Goal: Task Accomplishment & Management: Manage account settings

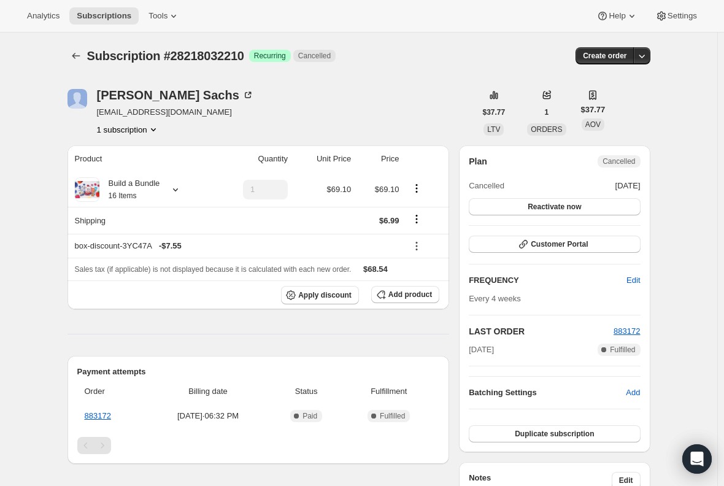
click at [106, 18] on span "Subscriptions" at bounding box center [104, 16] width 55 height 10
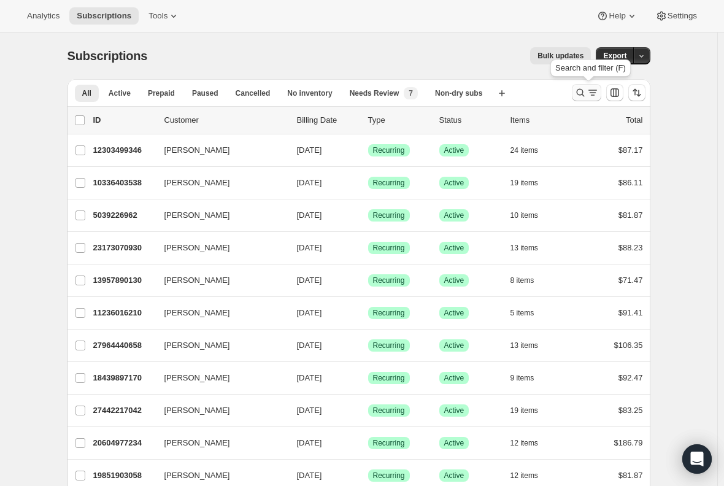
click at [586, 96] on icon "Search and filter results" at bounding box center [580, 93] width 12 height 12
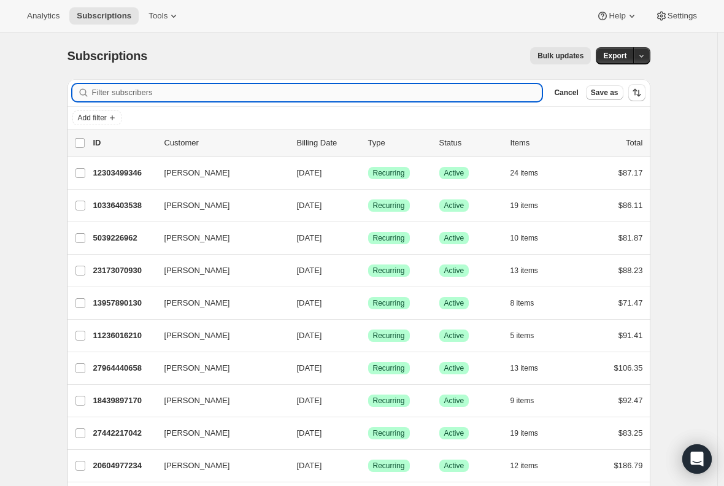
click at [311, 96] on input "Filter subscribers" at bounding box center [317, 92] width 450 height 17
click at [307, 91] on input "Filter subscribers" at bounding box center [317, 92] width 450 height 17
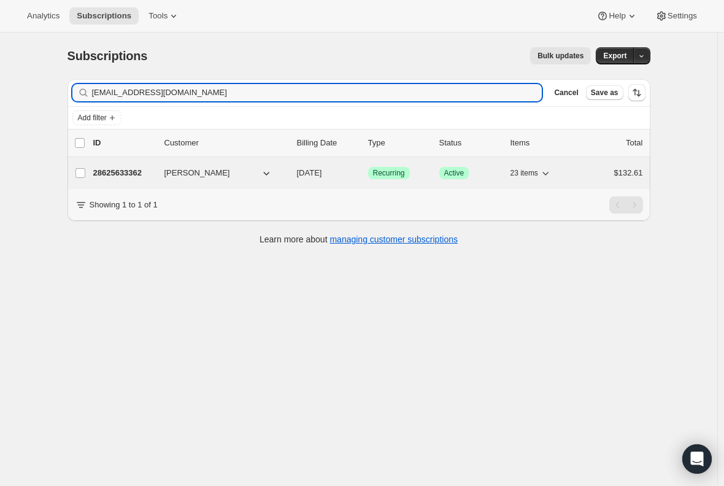
type input "[EMAIL_ADDRESS][DOMAIN_NAME]"
click at [118, 171] on p "28625633362" at bounding box center [123, 173] width 61 height 12
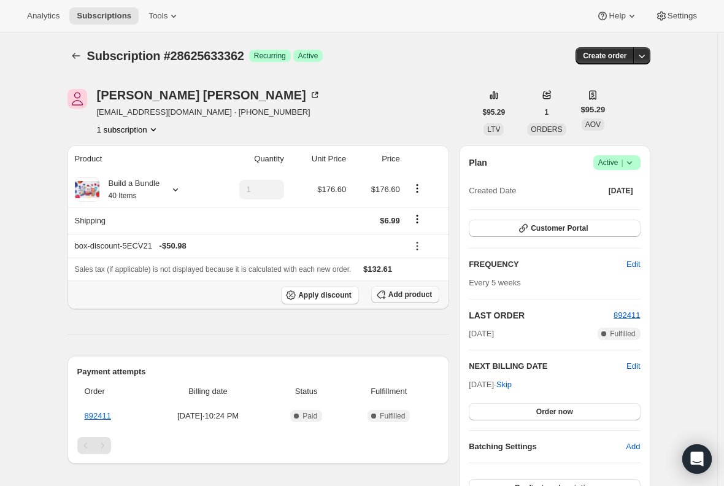
click at [425, 292] on span "Add product" at bounding box center [410, 295] width 44 height 10
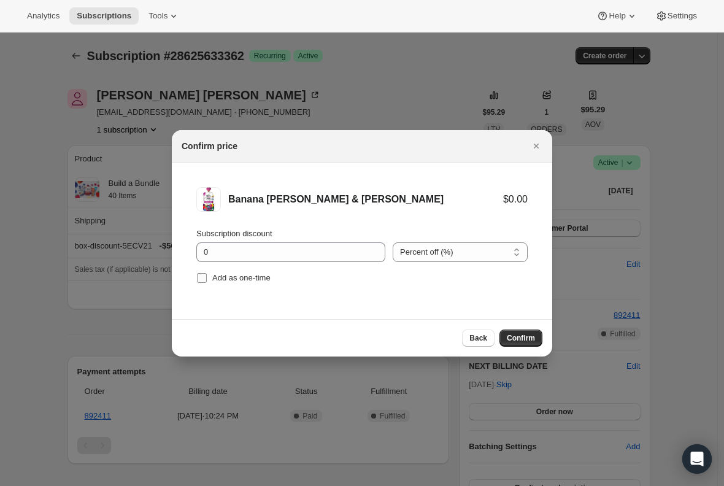
click at [201, 277] on input "Add as one-time" at bounding box center [202, 278] width 10 height 10
checkbox input "true"
click at [514, 330] on button "Confirm" at bounding box center [521, 338] width 43 height 17
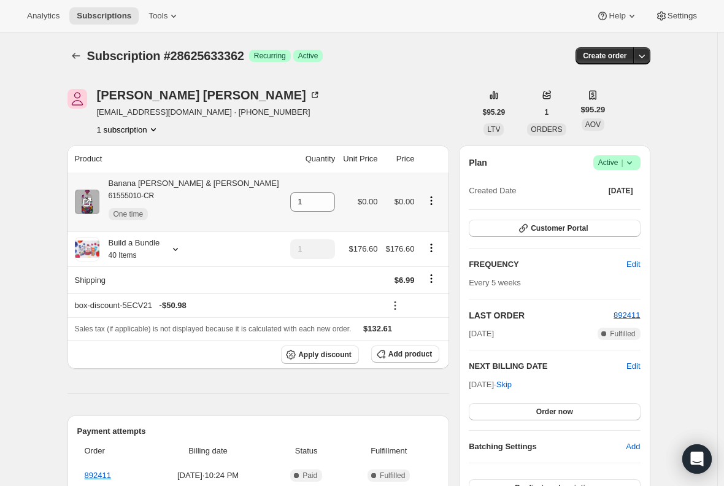
click at [172, 185] on div "Banana [PERSON_NAME] & Acai 61555010-CR One time" at bounding box center [189, 201] width 180 height 49
copy div "Banana [PERSON_NAME] & [PERSON_NAME]"
click at [320, 195] on icon at bounding box center [326, 198] width 12 height 12
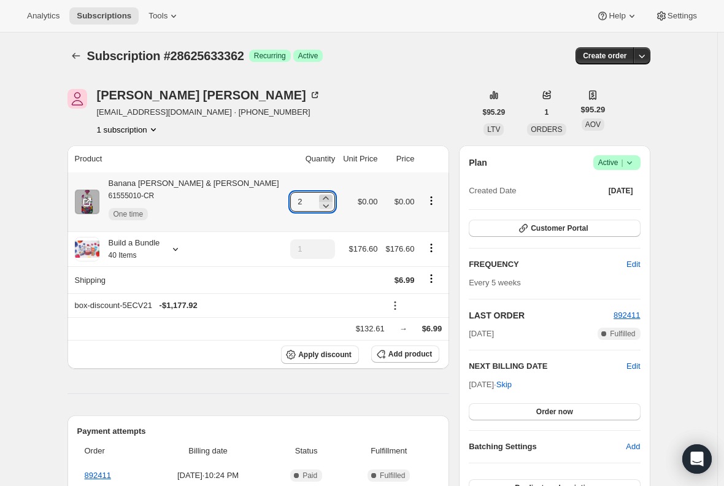
click at [320, 195] on icon at bounding box center [326, 198] width 12 height 12
type input "4"
click at [31, 237] on div "Subscription #28625633362. This page is ready Subscription #28625633362 Success…" at bounding box center [358, 438] width 717 height 810
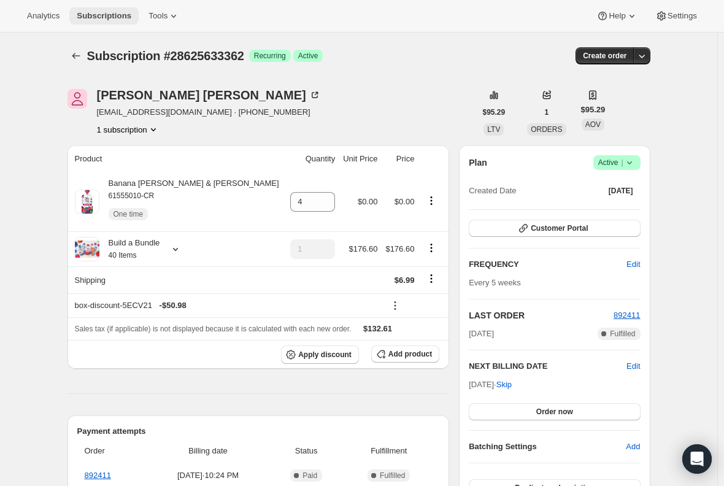
click at [95, 11] on span "Subscriptions" at bounding box center [104, 16] width 55 height 10
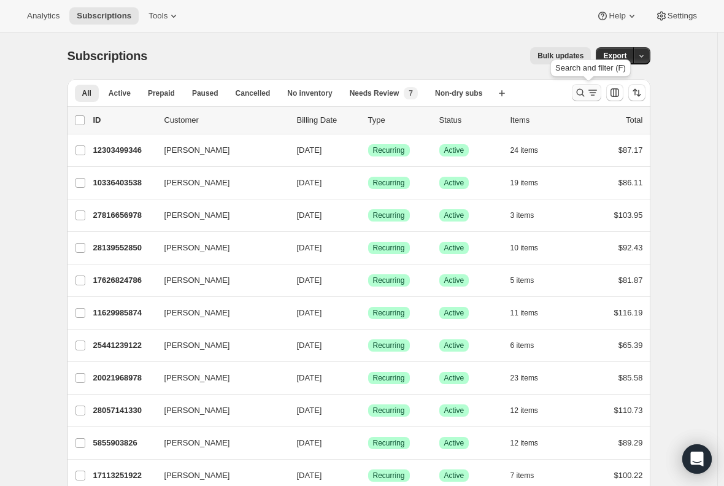
click at [583, 97] on icon "Search and filter results" at bounding box center [580, 93] width 12 height 12
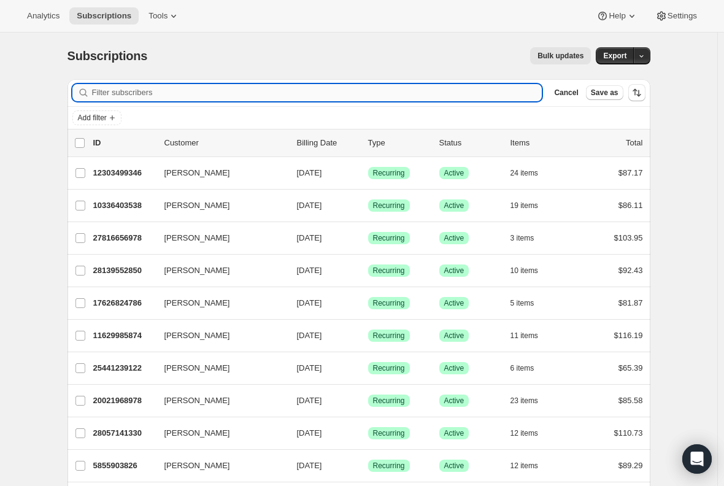
click at [176, 93] on input "Filter subscribers" at bounding box center [317, 92] width 450 height 17
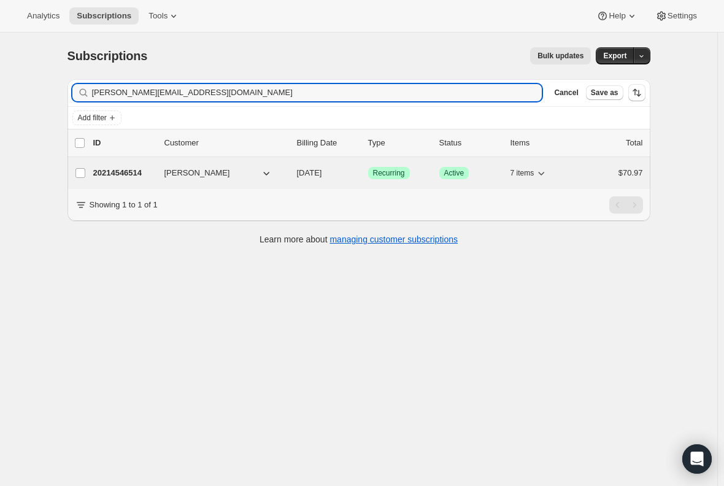
type input "[PERSON_NAME][EMAIL_ADDRESS][DOMAIN_NAME]"
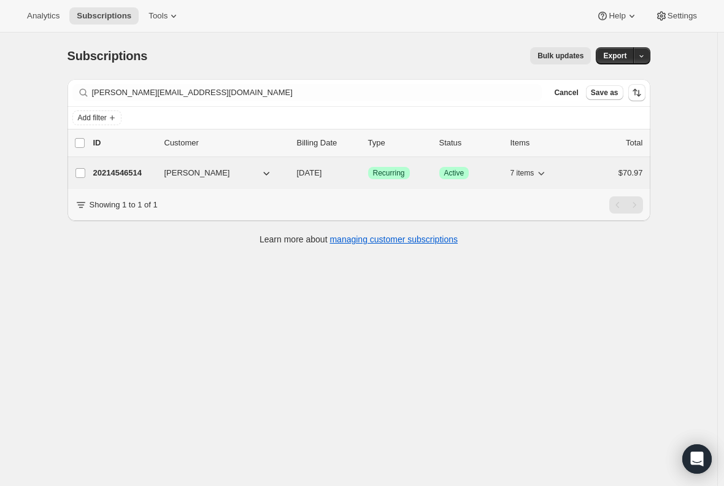
click at [117, 166] on div "20214546514 [PERSON_NAME] [DATE] Success Recurring Success Active 7 items $70.97" at bounding box center [368, 172] width 550 height 17
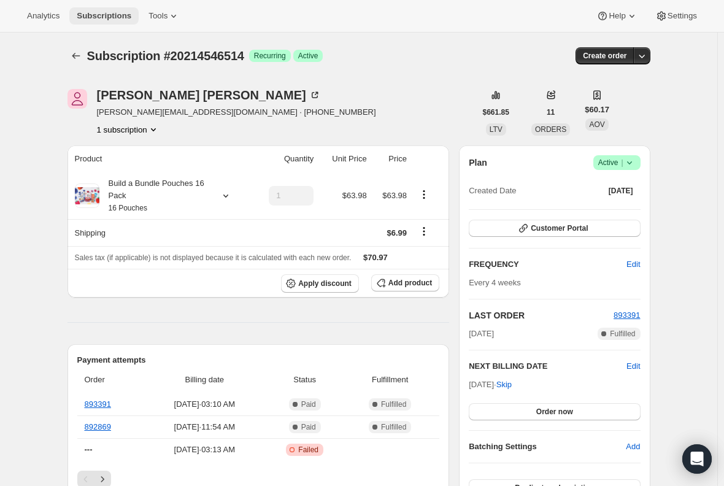
click at [98, 11] on span "Subscriptions" at bounding box center [104, 16] width 55 height 10
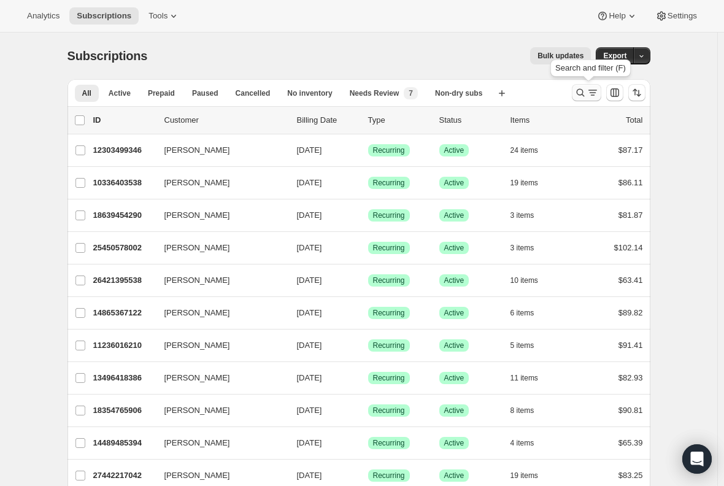
click at [584, 95] on icon "Search and filter results" at bounding box center [580, 93] width 8 height 8
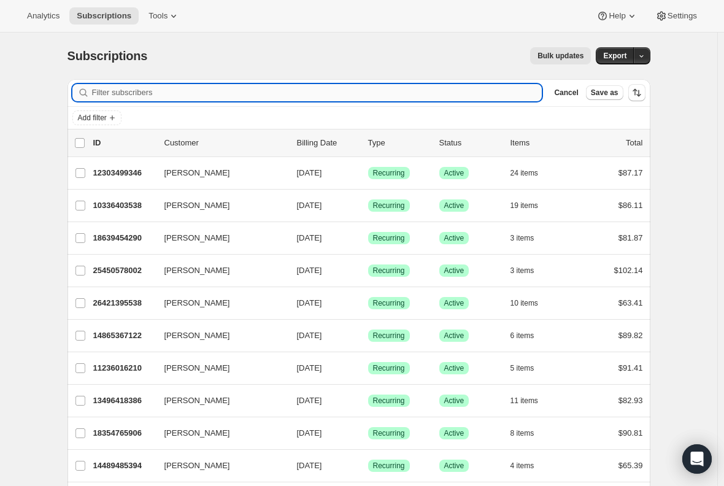
click at [299, 92] on input "Filter subscribers" at bounding box center [317, 92] width 450 height 17
paste input "[EMAIL_ADDRESS][DOMAIN_NAME]"
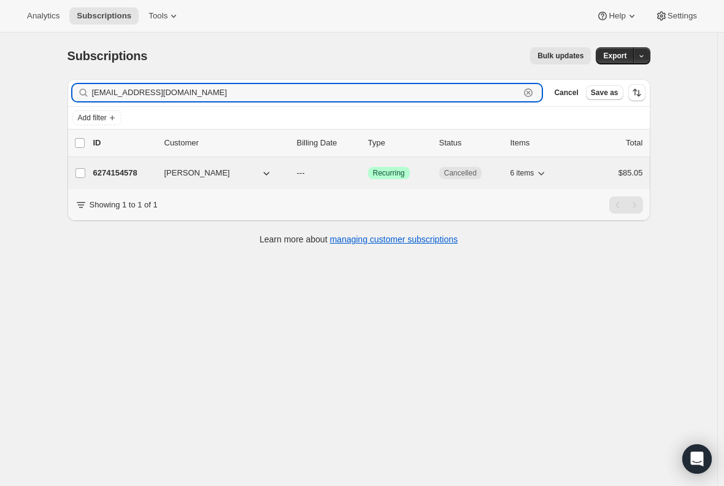
type input "[EMAIL_ADDRESS][DOMAIN_NAME]"
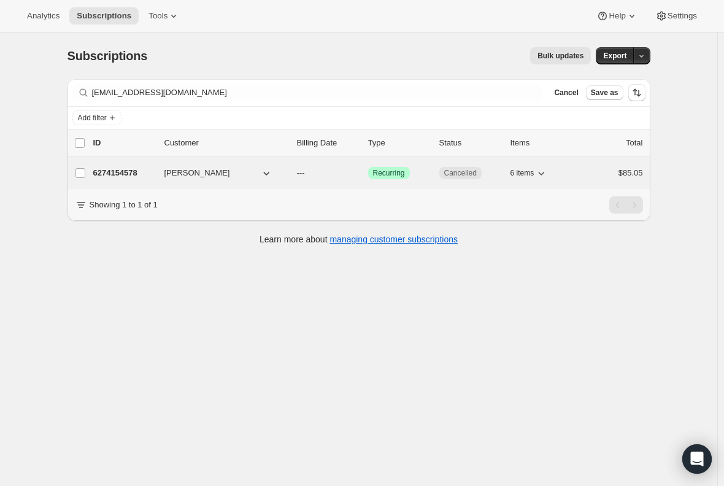
click at [127, 171] on p "6274154578" at bounding box center [123, 173] width 61 height 12
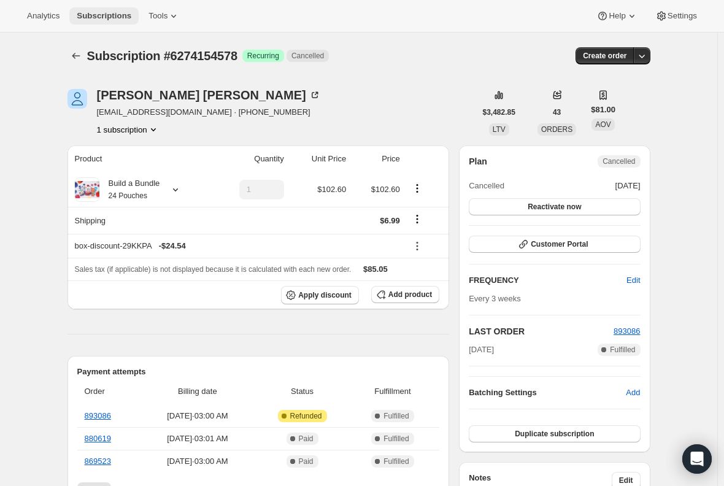
click at [100, 14] on span "Subscriptions" at bounding box center [104, 16] width 55 height 10
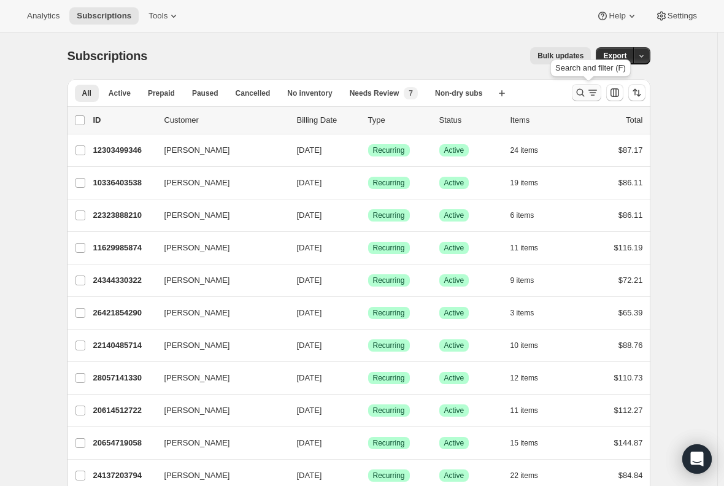
click at [579, 91] on icon "Search and filter results" at bounding box center [580, 93] width 12 height 12
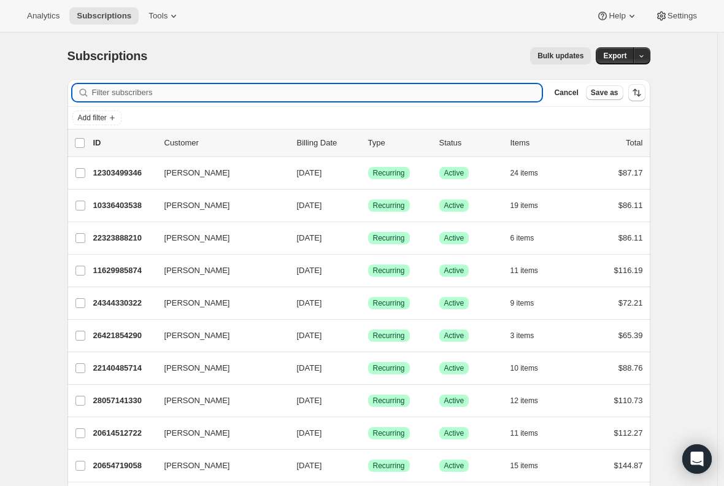
click at [107, 88] on input "Filter subscribers" at bounding box center [317, 92] width 450 height 17
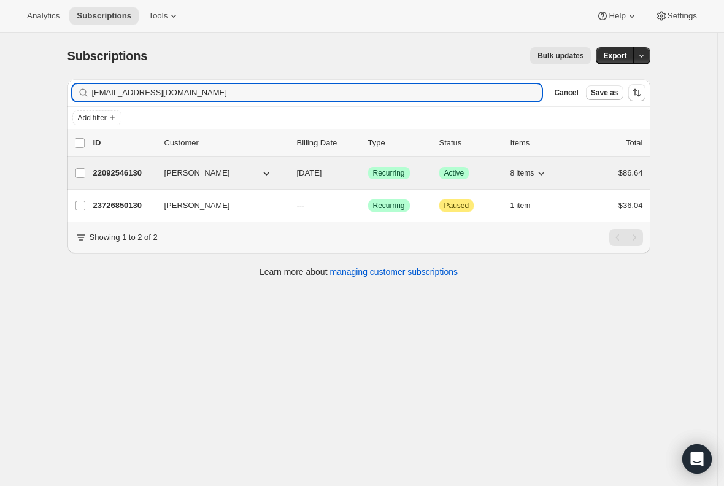
type input "[EMAIL_ADDRESS][DOMAIN_NAME]"
click at [122, 170] on p "22092546130" at bounding box center [123, 173] width 61 height 12
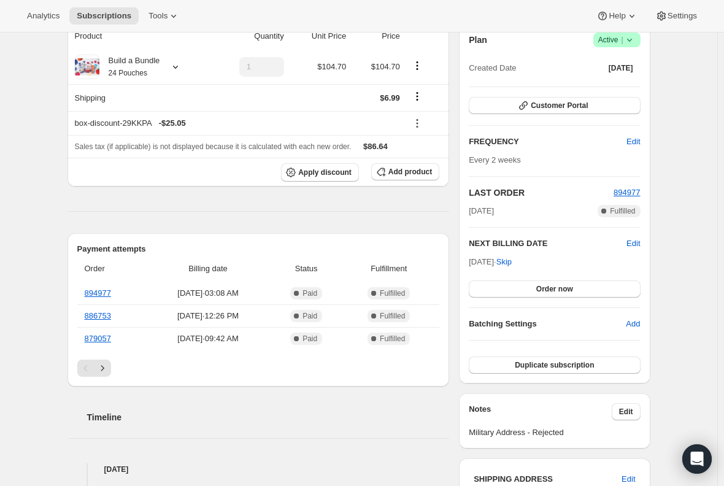
scroll to position [61, 0]
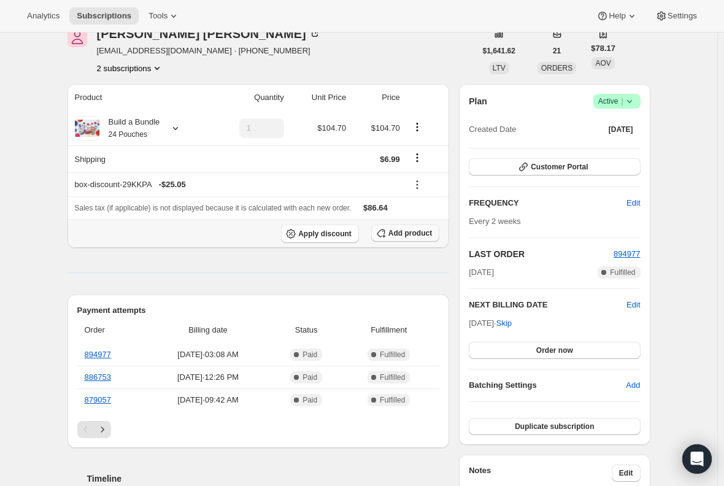
click at [409, 236] on span "Add product" at bounding box center [410, 233] width 44 height 10
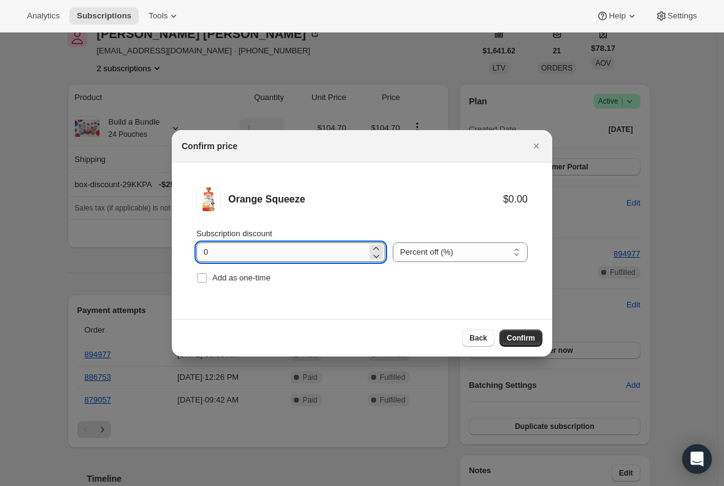
click at [244, 249] on input "0" at bounding box center [281, 252] width 171 height 20
click at [196, 276] on span ":r30j:" at bounding box center [201, 277] width 11 height 11
click at [197, 276] on input "Add as one-time" at bounding box center [202, 278] width 10 height 10
checkbox input "true"
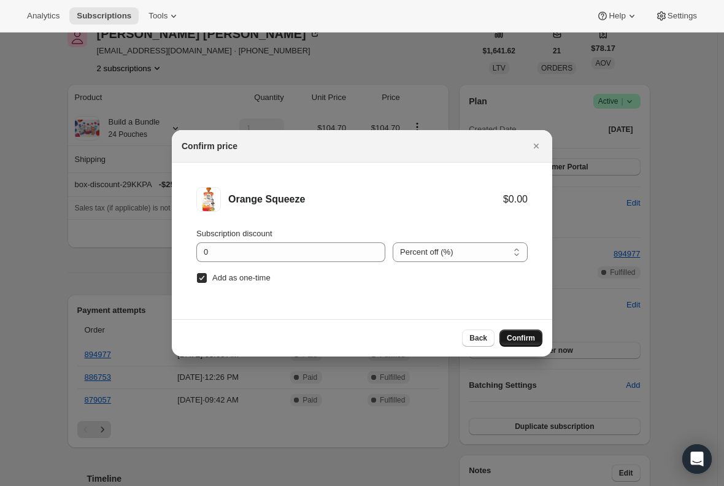
click at [517, 341] on span "Confirm" at bounding box center [521, 338] width 28 height 10
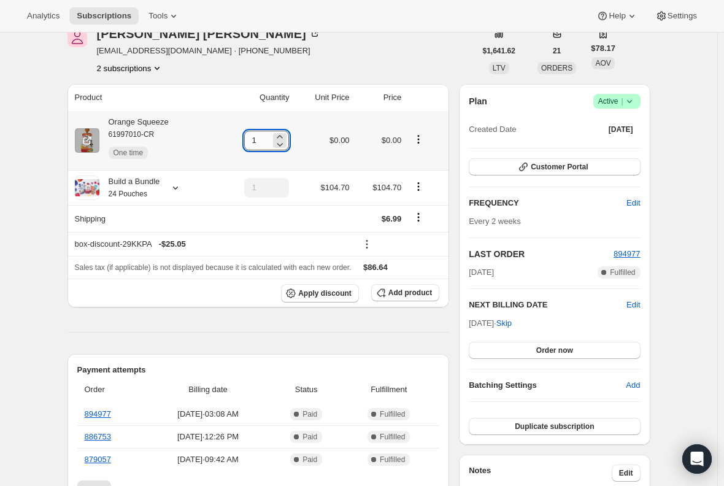
click at [271, 140] on input "1" at bounding box center [257, 141] width 26 height 20
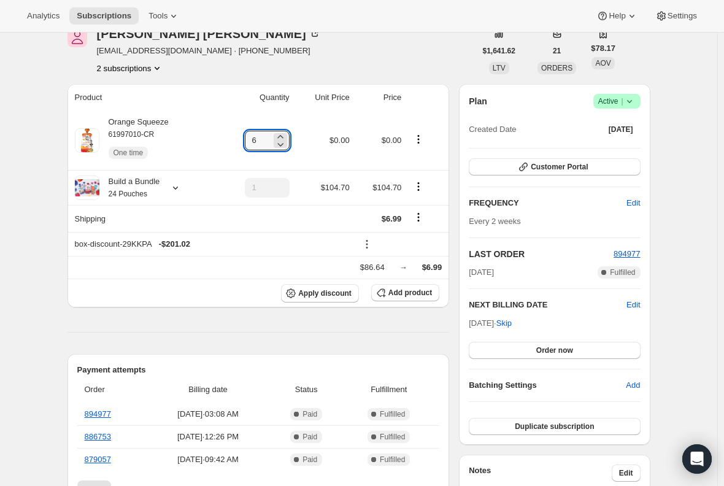
type input "6"
click at [163, 120] on div "Orange Squeeze 61997010-CR One time" at bounding box center [133, 140] width 69 height 49
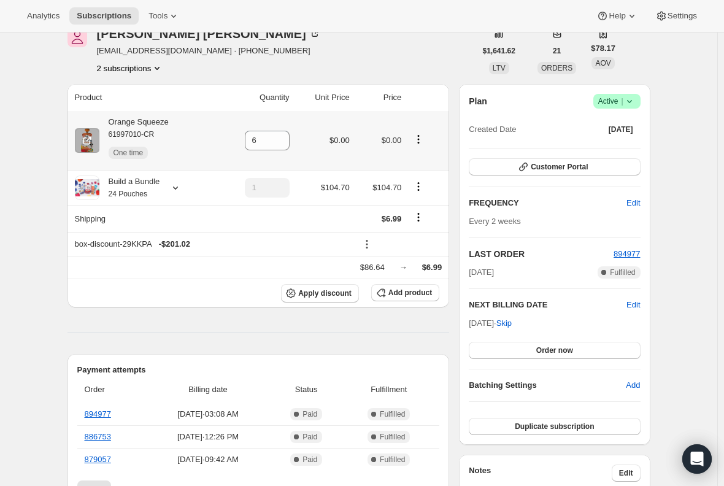
drag, startPoint x: 163, startPoint y: 120, endPoint x: 25, endPoint y: 158, distance: 143.7
click at [144, 116] on div "Orange Squeeze 61997010-CR One time" at bounding box center [133, 140] width 69 height 49
click at [152, 125] on div "Orange Squeeze 61997010-CR One time" at bounding box center [133, 140] width 69 height 49
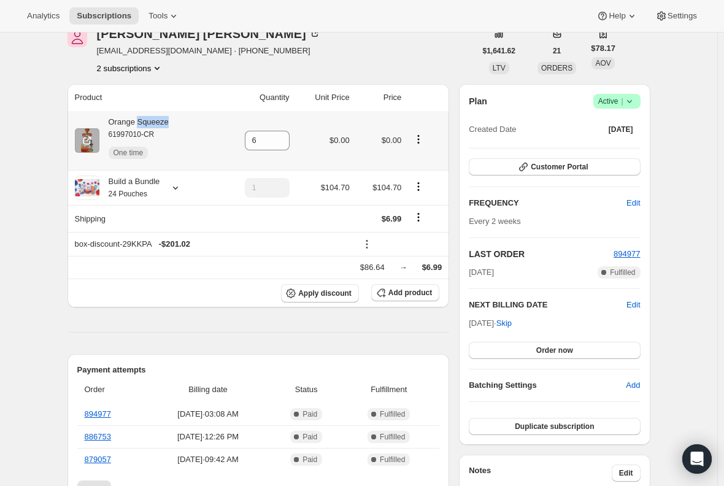
click at [152, 125] on div "Orange Squeeze 61997010-CR One time" at bounding box center [133, 140] width 69 height 49
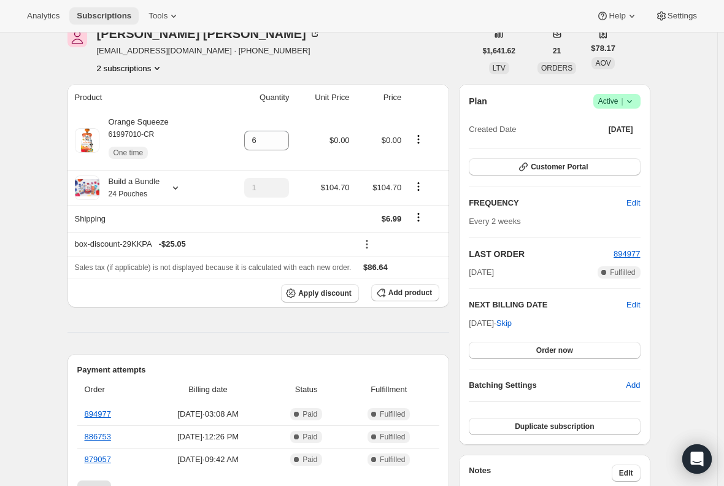
click at [110, 18] on span "Subscriptions" at bounding box center [104, 16] width 55 height 10
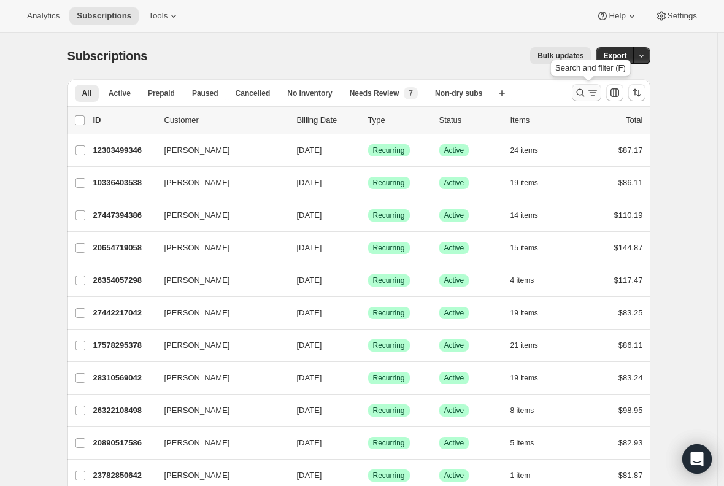
click at [590, 91] on icon "Search and filter results" at bounding box center [593, 93] width 12 height 12
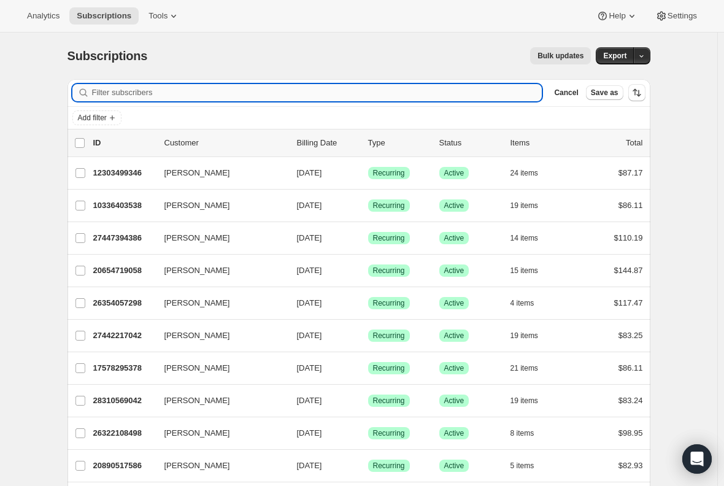
click at [196, 88] on input "Filter subscribers" at bounding box center [317, 92] width 450 height 17
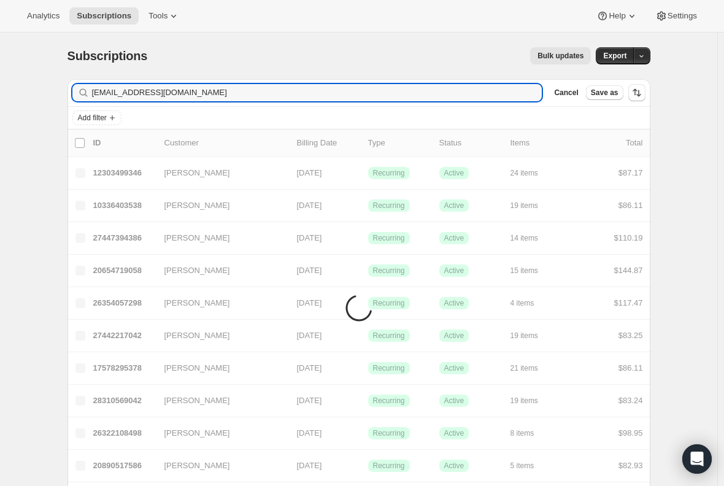
type input "[EMAIL_ADDRESS][DOMAIN_NAME]"
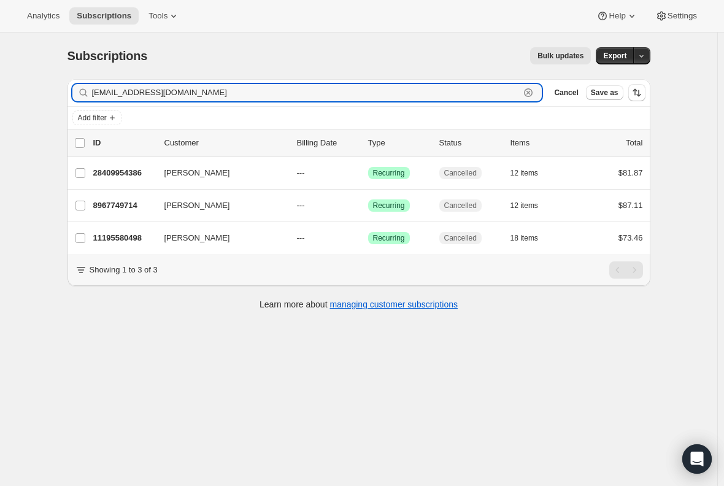
drag, startPoint x: 199, startPoint y: 90, endPoint x: 23, endPoint y: 87, distance: 176.2
click at [23, 87] on div "Subscriptions. This page is ready Subscriptions Bulk updates More actions Bulk …" at bounding box center [358, 276] width 717 height 486
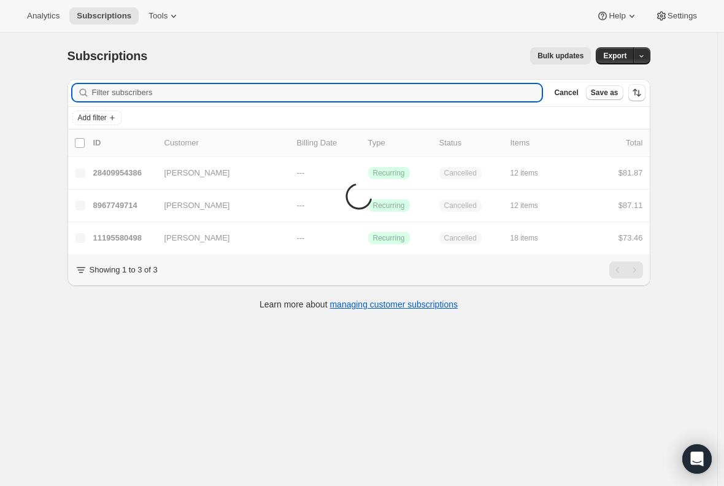
paste input "[EMAIL_ADDRESS][DOMAIN_NAME]"
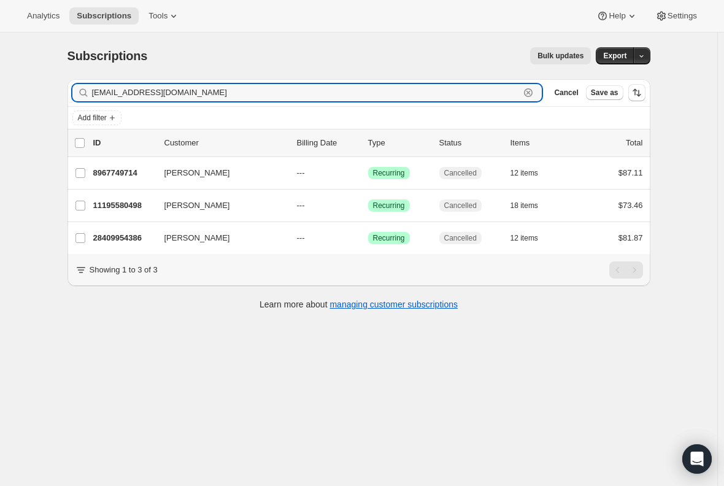
drag, startPoint x: 215, startPoint y: 90, endPoint x: 2, endPoint y: 77, distance: 213.4
click at [120, 82] on div "Filter subscribers [EMAIL_ADDRESS][DOMAIN_NAME] Clear Cancel Save as" at bounding box center [359, 92] width 583 height 27
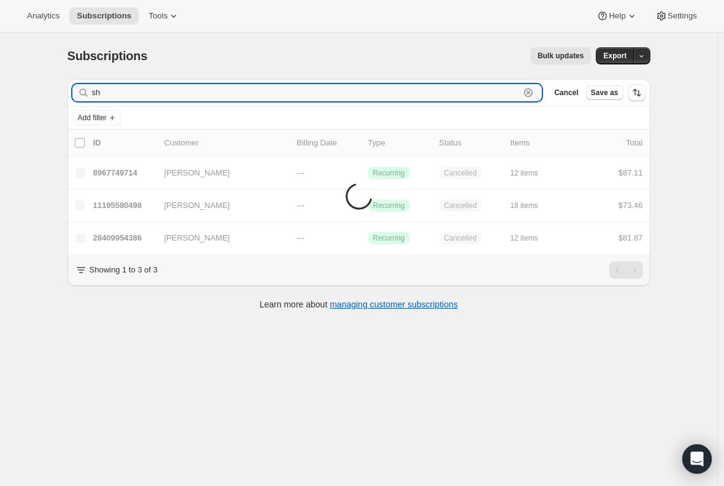
type input "s"
click at [110, 99] on input "Filter subscribers" at bounding box center [317, 92] width 450 height 17
paste input "[EMAIL_ADDRESS][DOMAIN_NAME]"
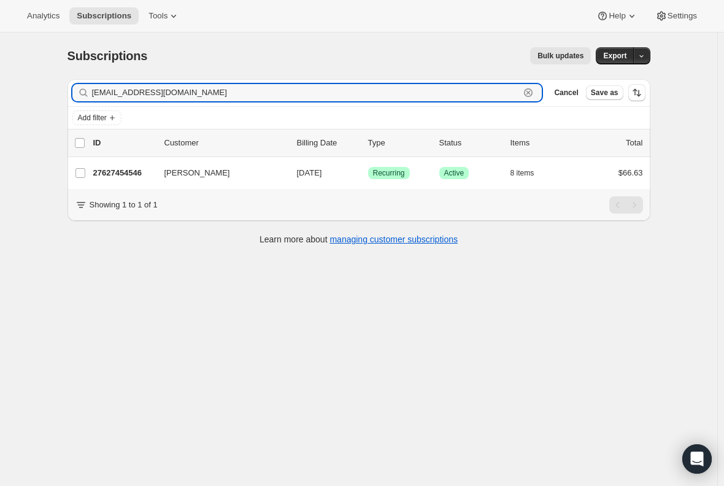
type input "[EMAIL_ADDRESS][DOMAIN_NAME]"
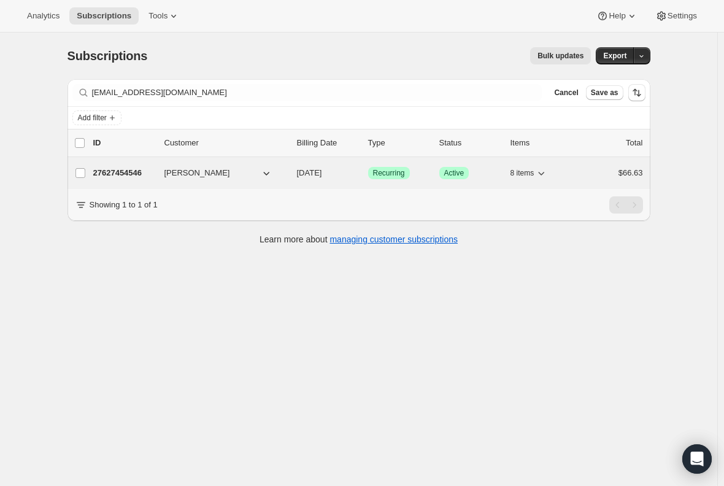
click at [106, 174] on p "27627454546" at bounding box center [123, 173] width 61 height 12
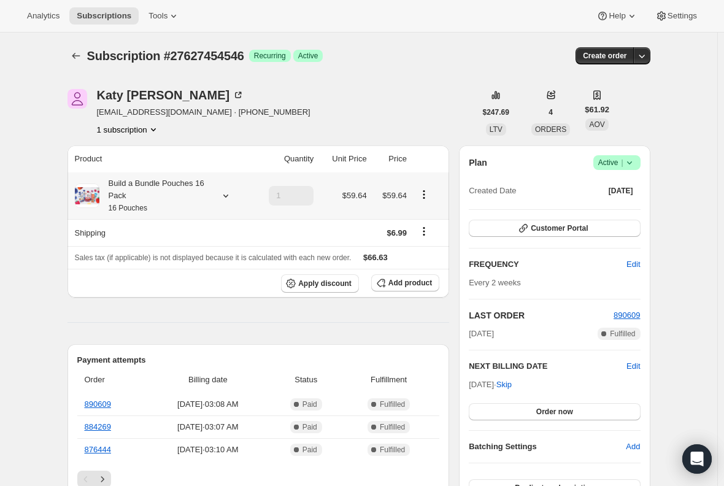
click at [153, 187] on div "Build a Bundle Pouches 16 Pack 16 Pouches" at bounding box center [154, 195] width 110 height 37
click at [155, 213] on div "Build a Bundle Pouches 16 Pack 16 Pouches" at bounding box center [154, 195] width 110 height 37
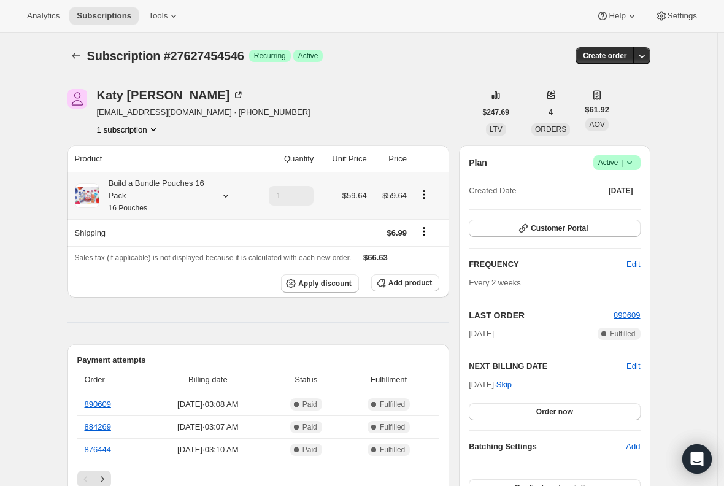
click at [144, 191] on div "Build a Bundle Pouches 16 Pack 16 Pouches" at bounding box center [154, 195] width 110 height 37
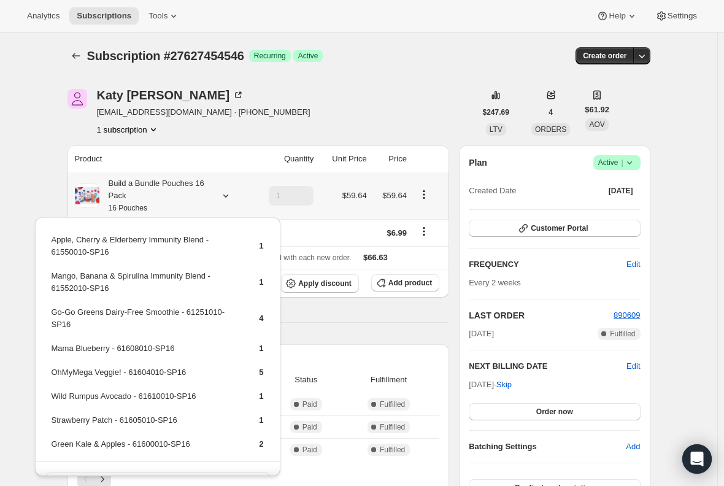
click at [157, 236] on td "Apple, Cherry & Elderberry Immunity Blend - 61550010-SP16" at bounding box center [145, 250] width 188 height 35
copy td "Apple, Cherry & Elderberry Immunity Blend - 61550010-SP16"
click at [116, 443] on td "Green Kale & Apples - 61600010-SP16" at bounding box center [145, 449] width 188 height 23
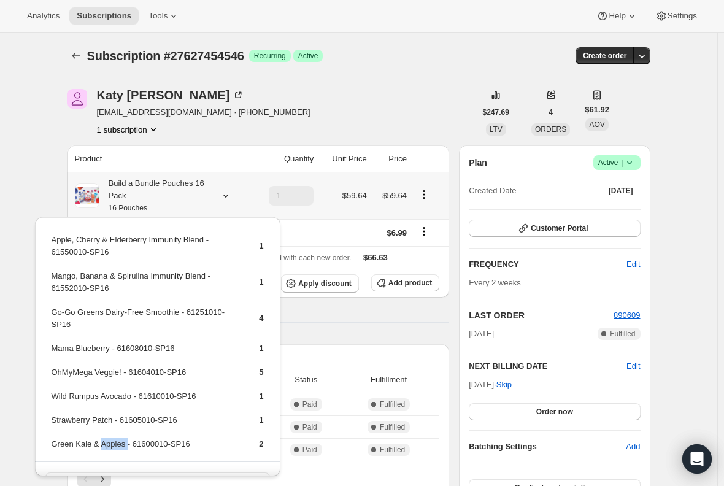
click at [116, 443] on td "Green Kale & Apples - 61600010-SP16" at bounding box center [145, 449] width 188 height 23
copy td "Green Kale & Apples - 61600010-SP16"
drag, startPoint x: 175, startPoint y: 311, endPoint x: 50, endPoint y: 311, distance: 124.6
click at [51, 311] on td "Go-Go Greens Dairy-Free Smoothie - 61251010-SP16" at bounding box center [145, 323] width 188 height 35
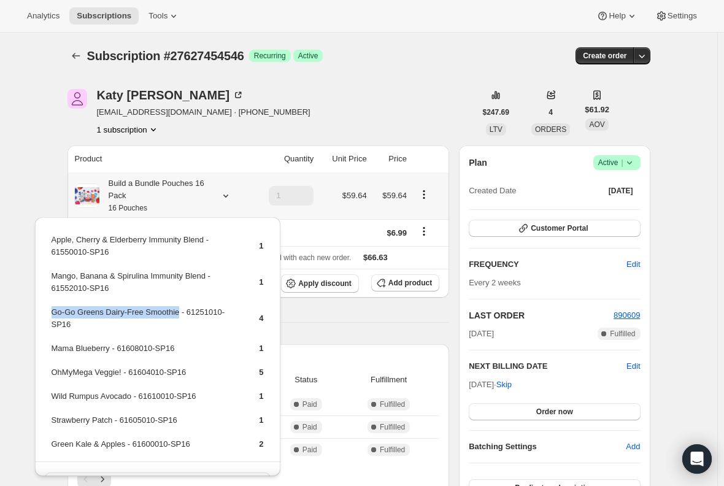
copy td "Go-Go Greens Dairy-Free Smoothie"
drag, startPoint x: 122, startPoint y: 374, endPoint x: 50, endPoint y: 369, distance: 72.0
click at [51, 369] on td "OhMyMega Veggie! - 61604010-SP16" at bounding box center [145, 377] width 188 height 23
copy td "OhMyMega Veggie!"
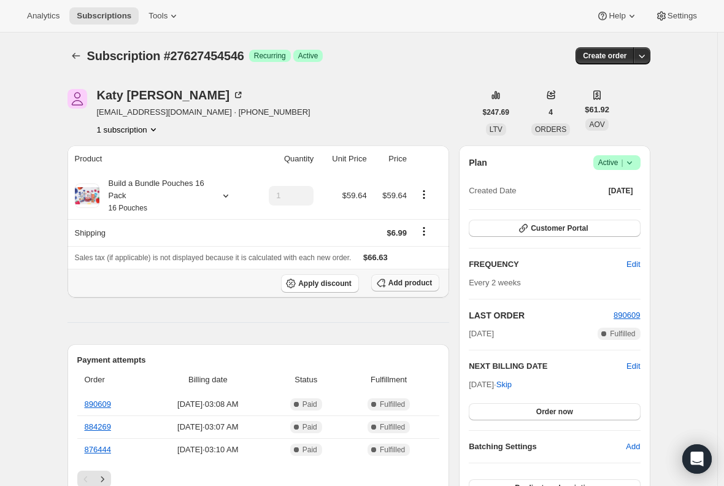
click at [422, 283] on span "Add product" at bounding box center [410, 283] width 44 height 10
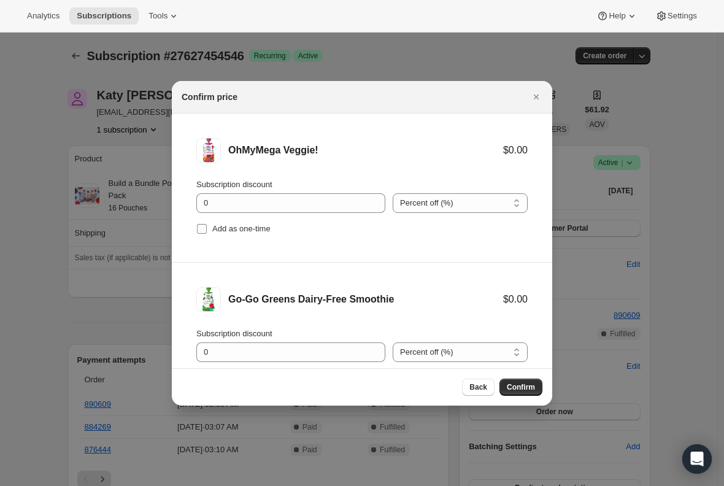
click at [203, 226] on input "Add as one-time" at bounding box center [202, 229] width 10 height 10
checkbox input "true"
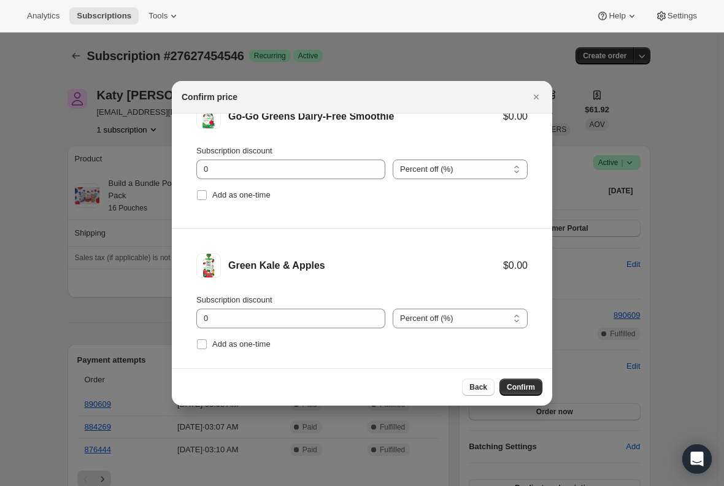
scroll to position [184, 0]
click at [202, 196] on input "Add as one-time" at bounding box center [202, 194] width 10 height 10
checkbox input "true"
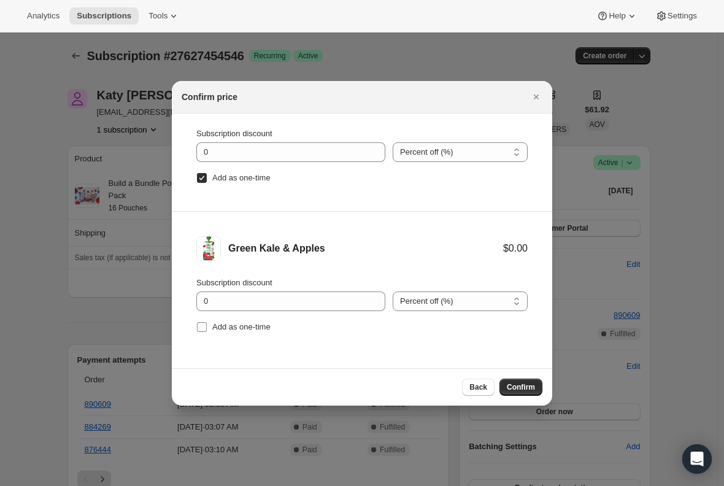
click at [199, 327] on input "Add as one-time" at bounding box center [202, 327] width 10 height 10
checkbox input "true"
click at [520, 383] on span "Confirm" at bounding box center [521, 387] width 28 height 10
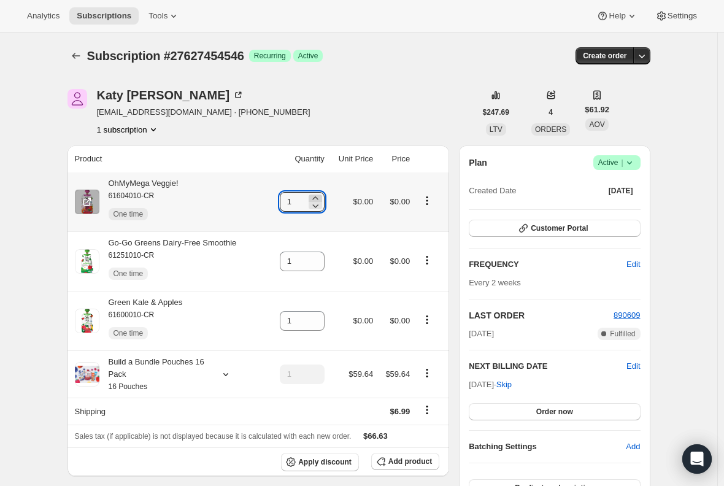
click at [318, 195] on icon at bounding box center [315, 198] width 12 height 12
type input "4"
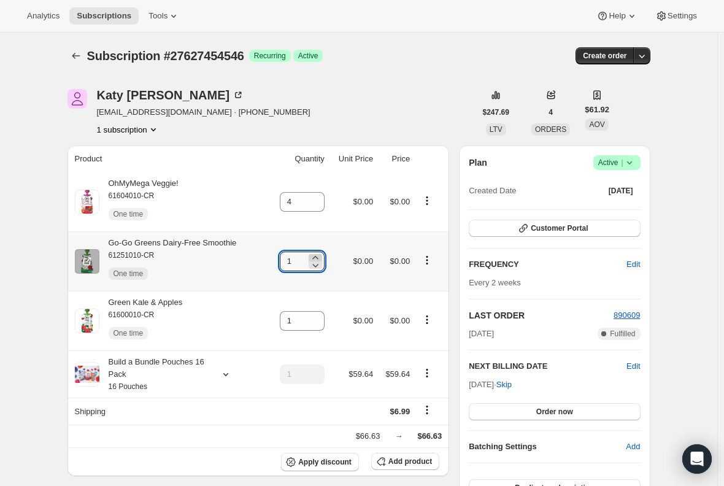
click at [318, 257] on icon at bounding box center [315, 258] width 12 height 12
type input "2"
click at [316, 318] on icon at bounding box center [315, 316] width 6 height 3
type input "2"
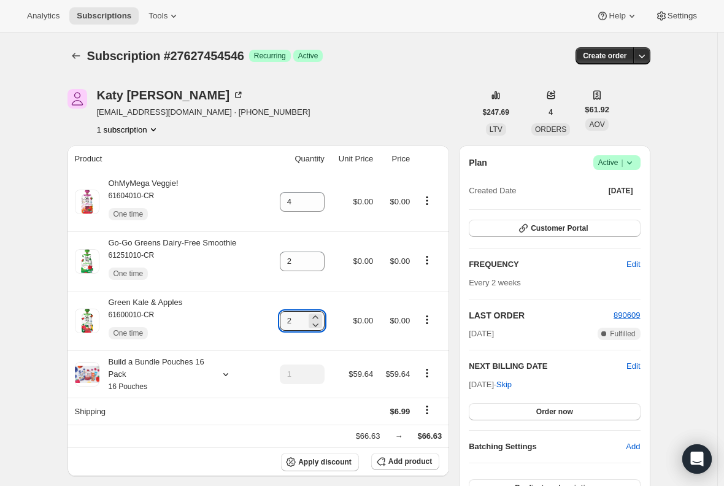
click at [99, 19] on span "Subscriptions" at bounding box center [104, 16] width 55 height 10
